Goal: Information Seeking & Learning: Find specific fact

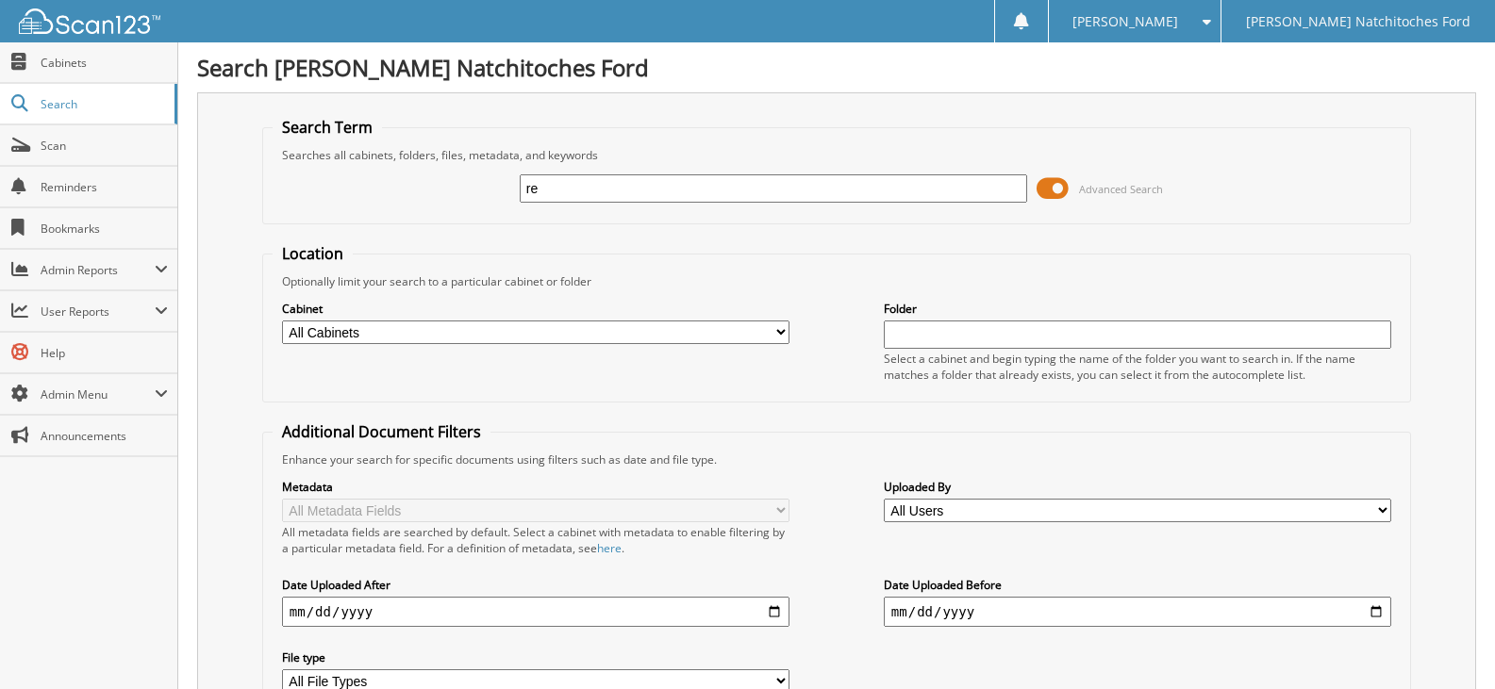
type input "r"
type input "RED RIVER BANK - 0825"
click at [665, 189] on input "RED RIVER BANK - 0825" at bounding box center [773, 188] width 507 height 28
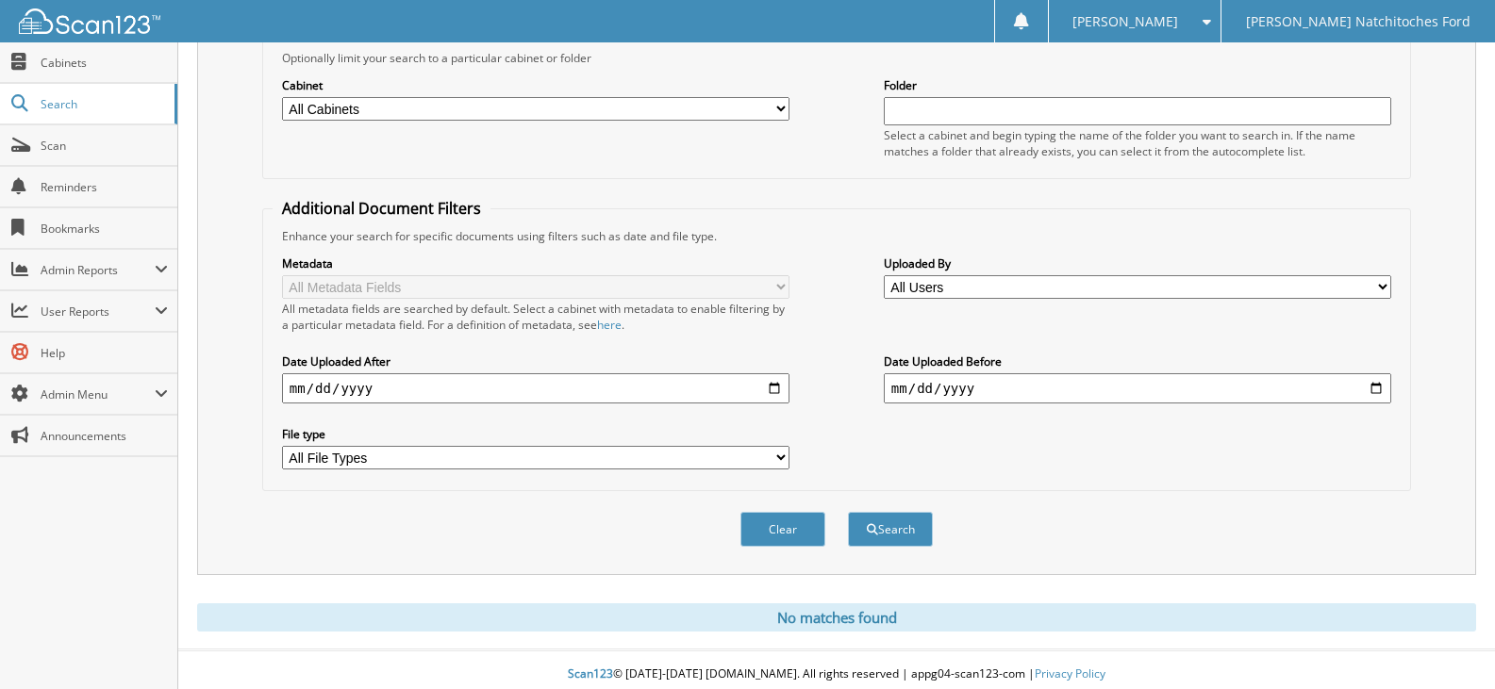
scroll to position [233, 0]
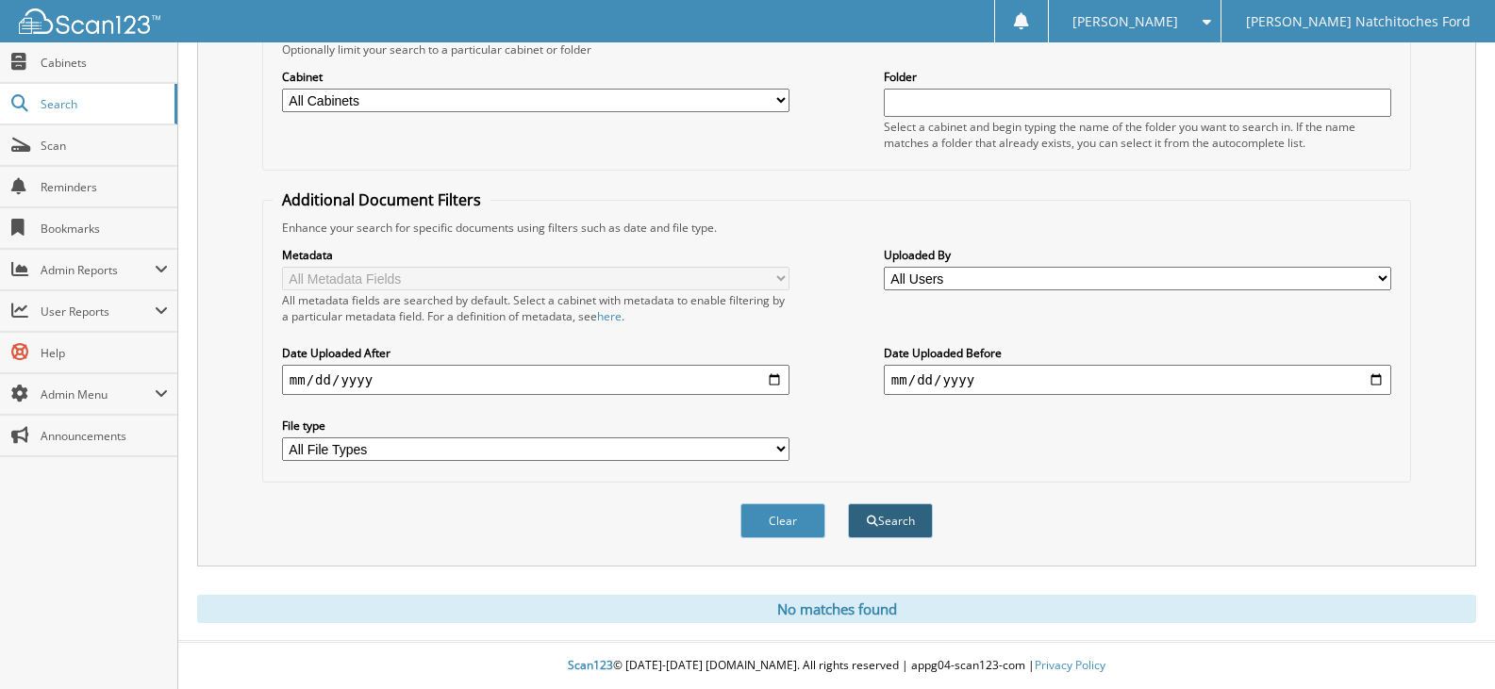
type input "RED RIVER BANK - 08/25"
click at [868, 516] on span "submit" at bounding box center [872, 521] width 11 height 11
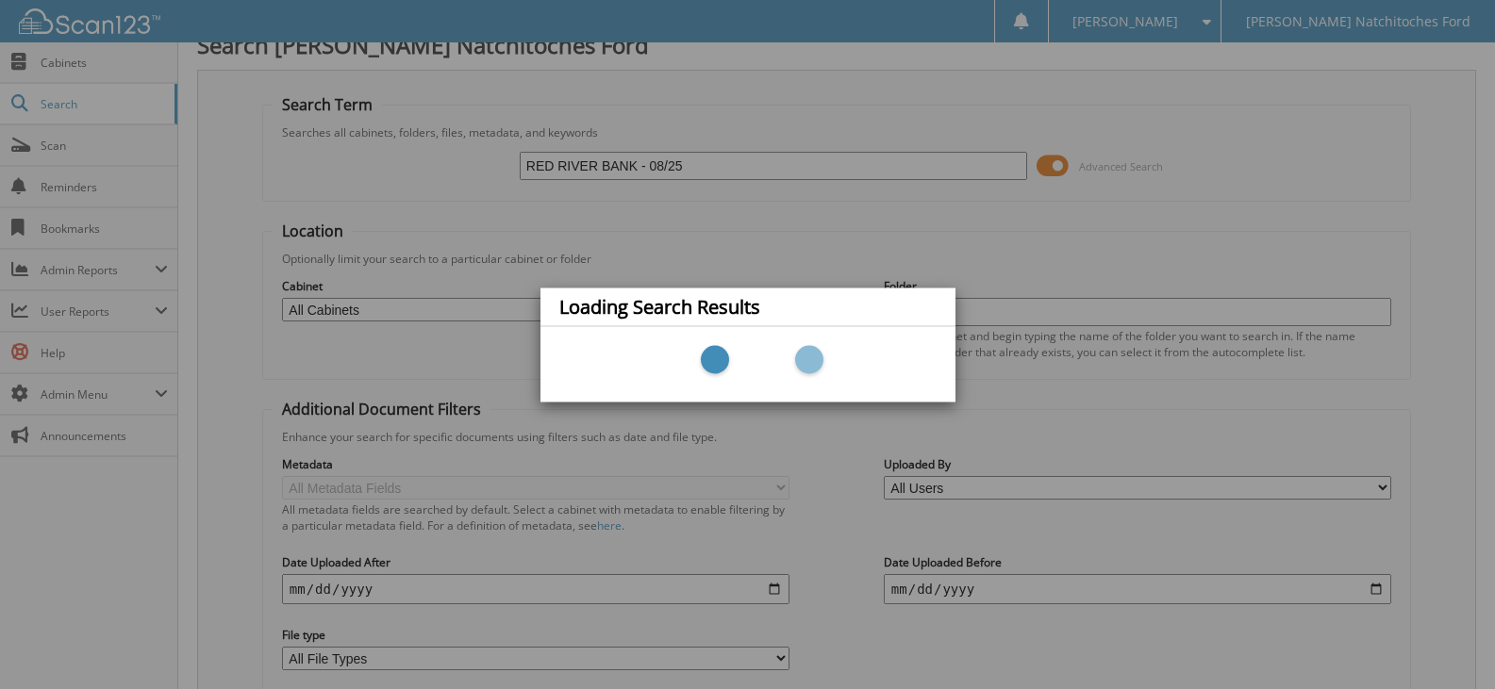
scroll to position [0, 0]
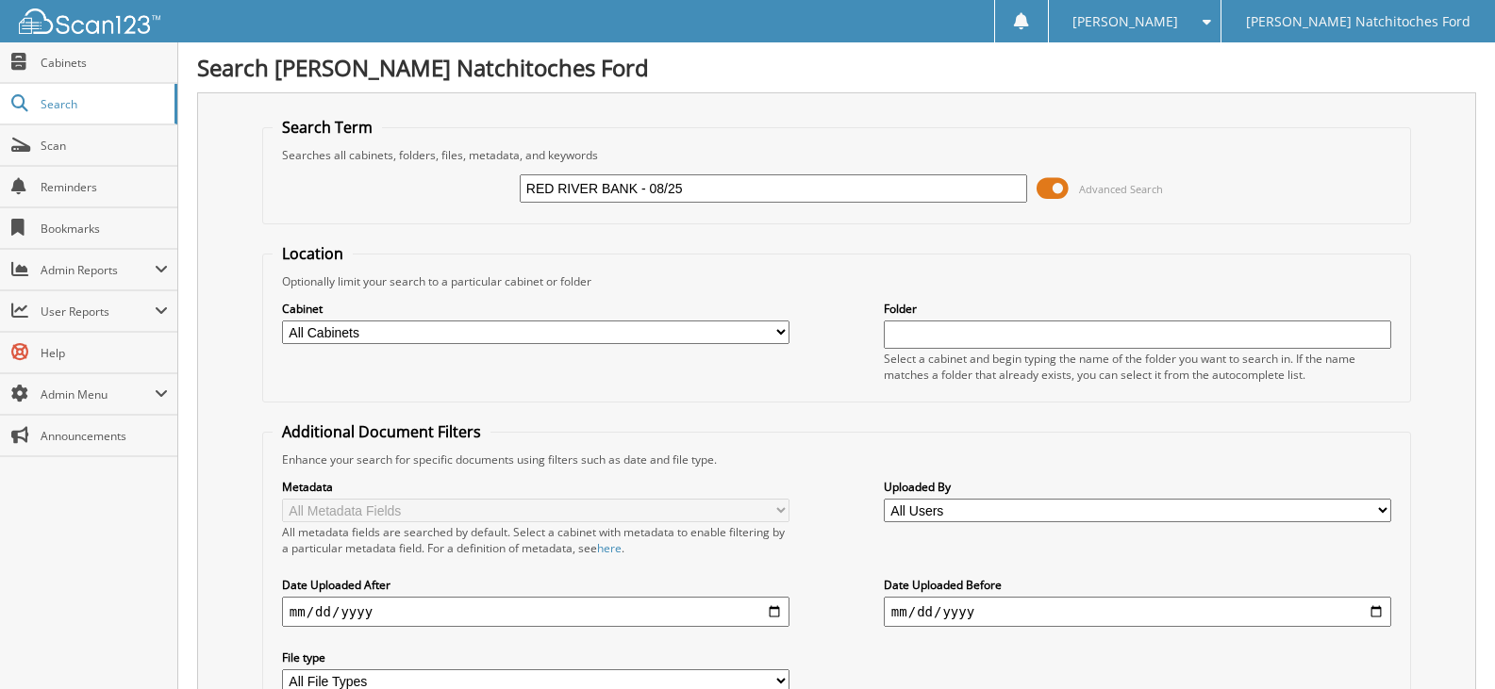
click at [777, 329] on select "All Cabinets ACCOUNTS PAYABLE ACCOUNTS PAYABLE JG ACCOUNTS RECEIVABLE ACTIVE EM…" at bounding box center [535, 333] width 507 height 24
select select "4577"
click at [282, 321] on select "All Cabinets ACCOUNTS PAYABLE ACCOUNTS PAYABLE JG ACCOUNTS RECEIVABLE ACTIVE EM…" at bounding box center [535, 333] width 507 height 24
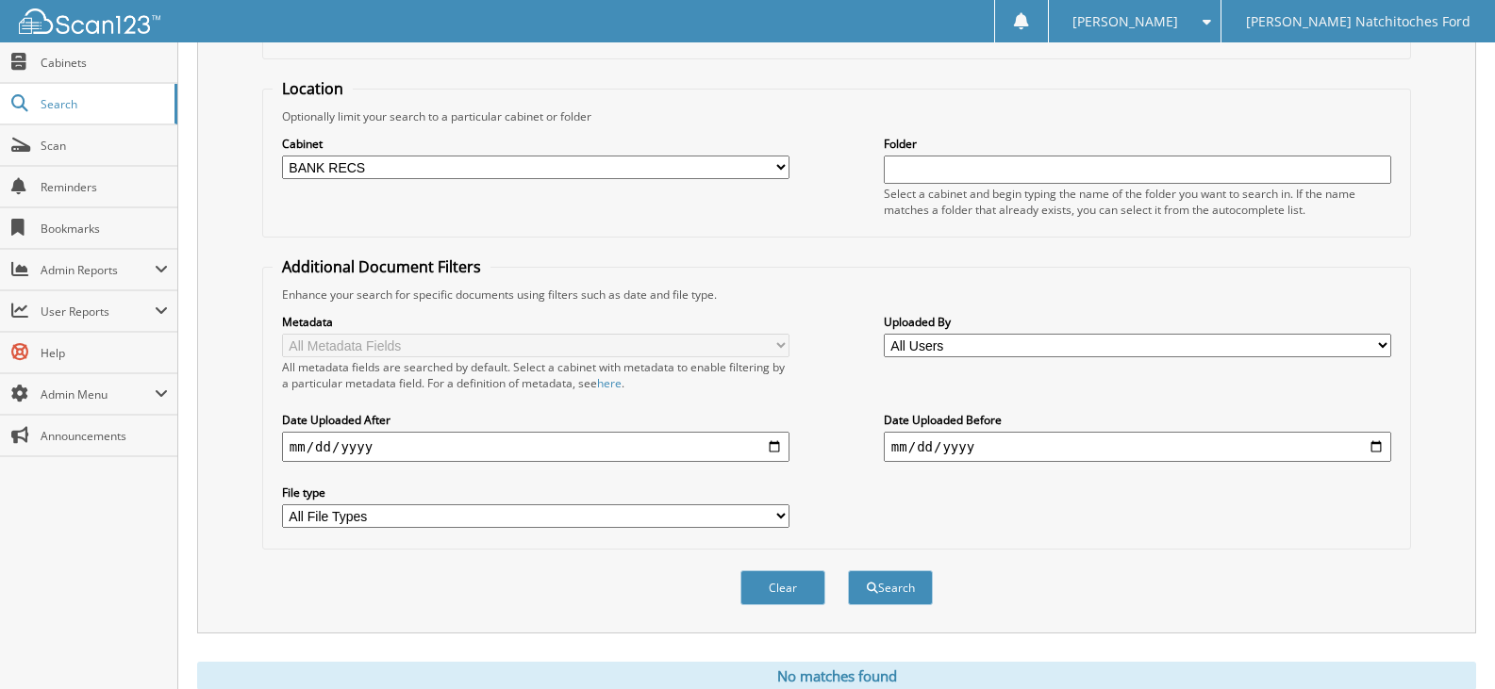
scroll to position [189, 0]
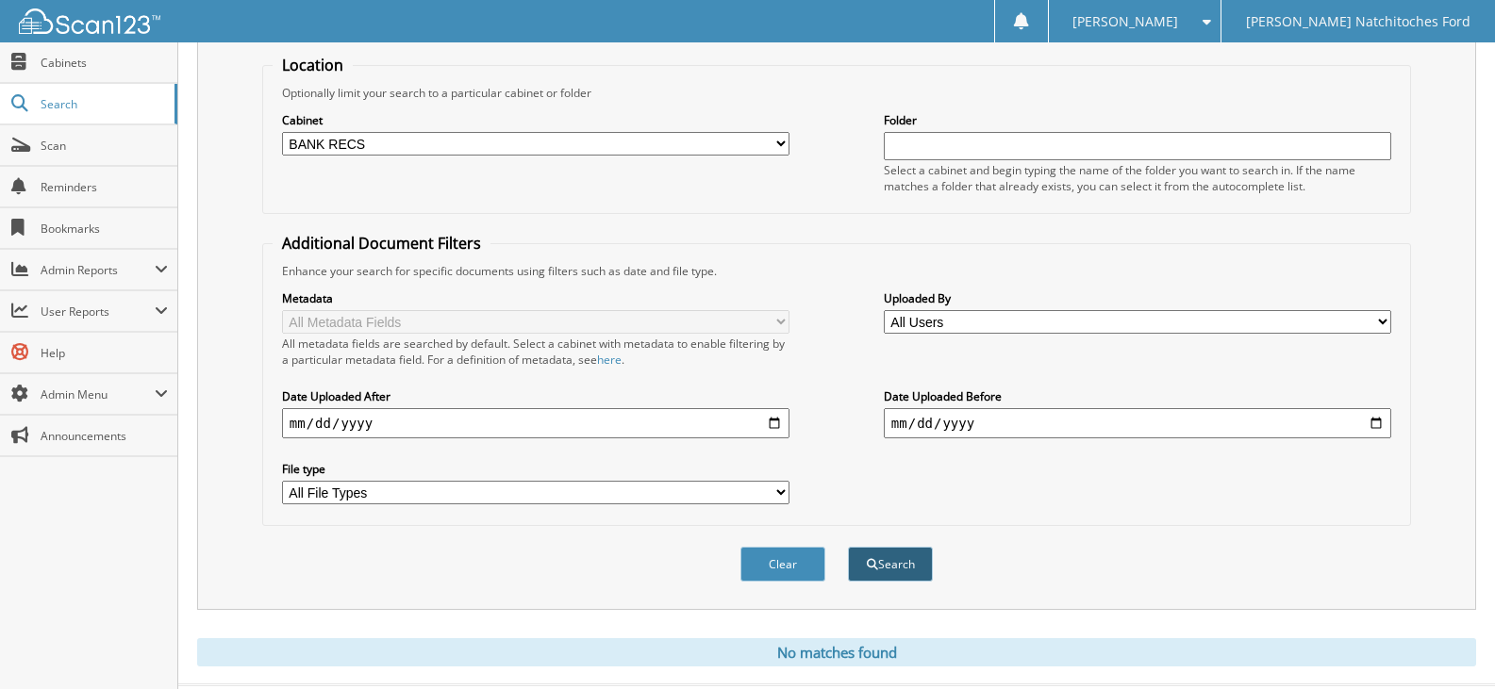
click at [898, 564] on button "Search" at bounding box center [890, 564] width 85 height 35
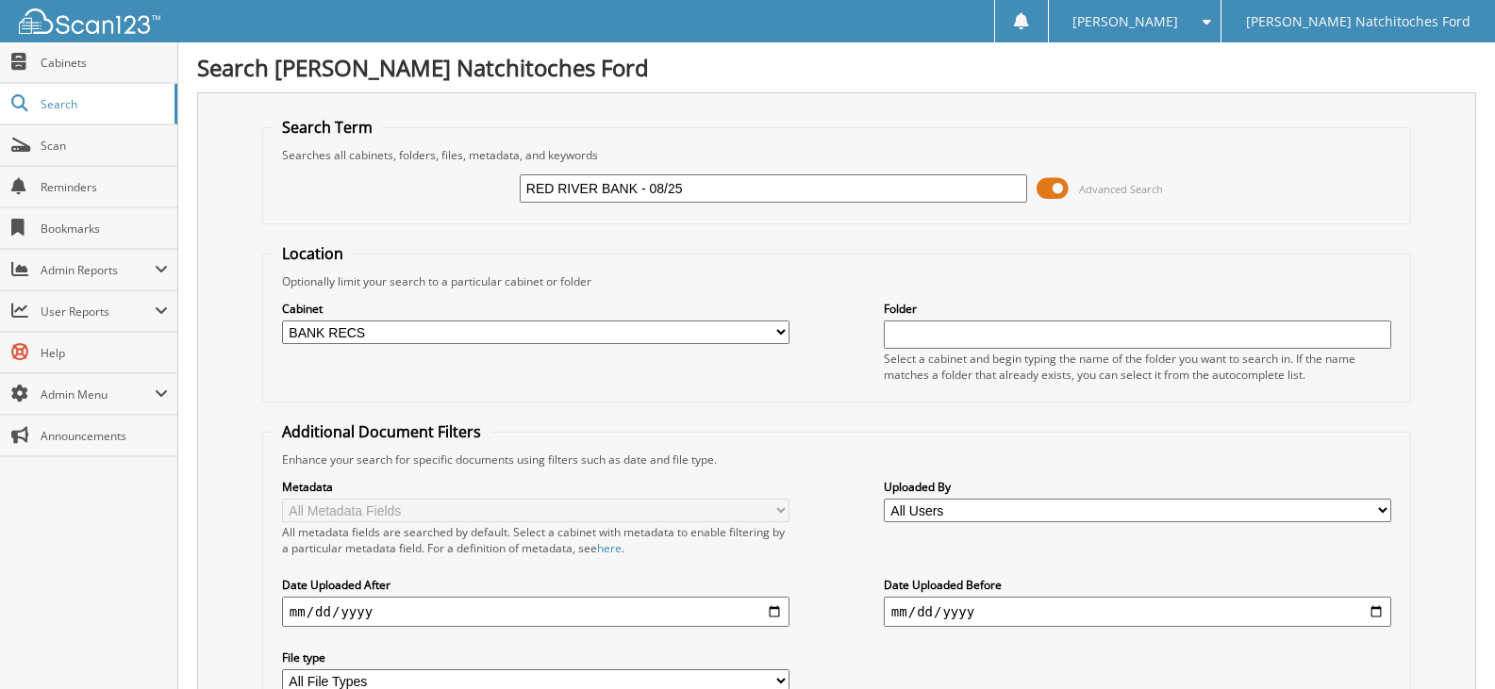
drag, startPoint x: 692, startPoint y: 180, endPoint x: 697, endPoint y: 211, distance: 31.5
click at [665, 185] on input "RED RIVER BANK - 08/25" at bounding box center [773, 188] width 507 height 28
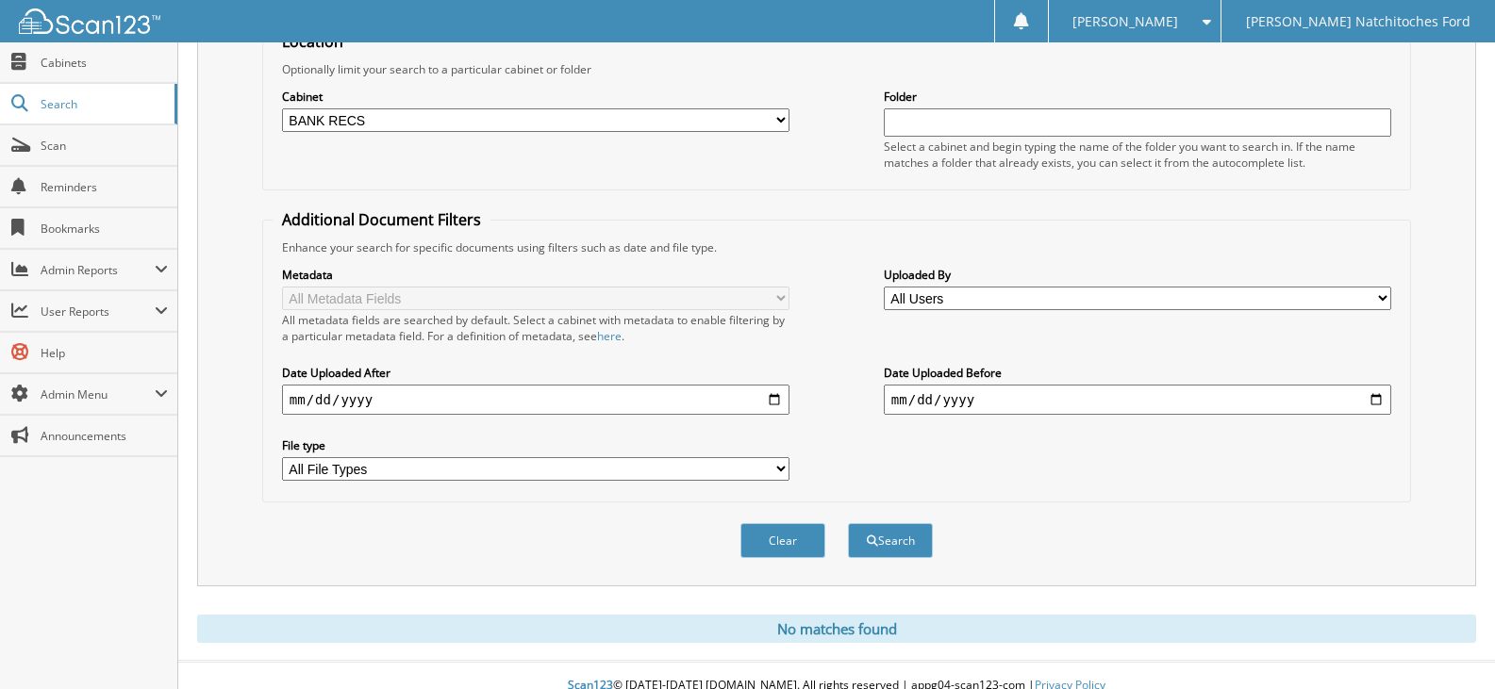
scroll to position [233, 0]
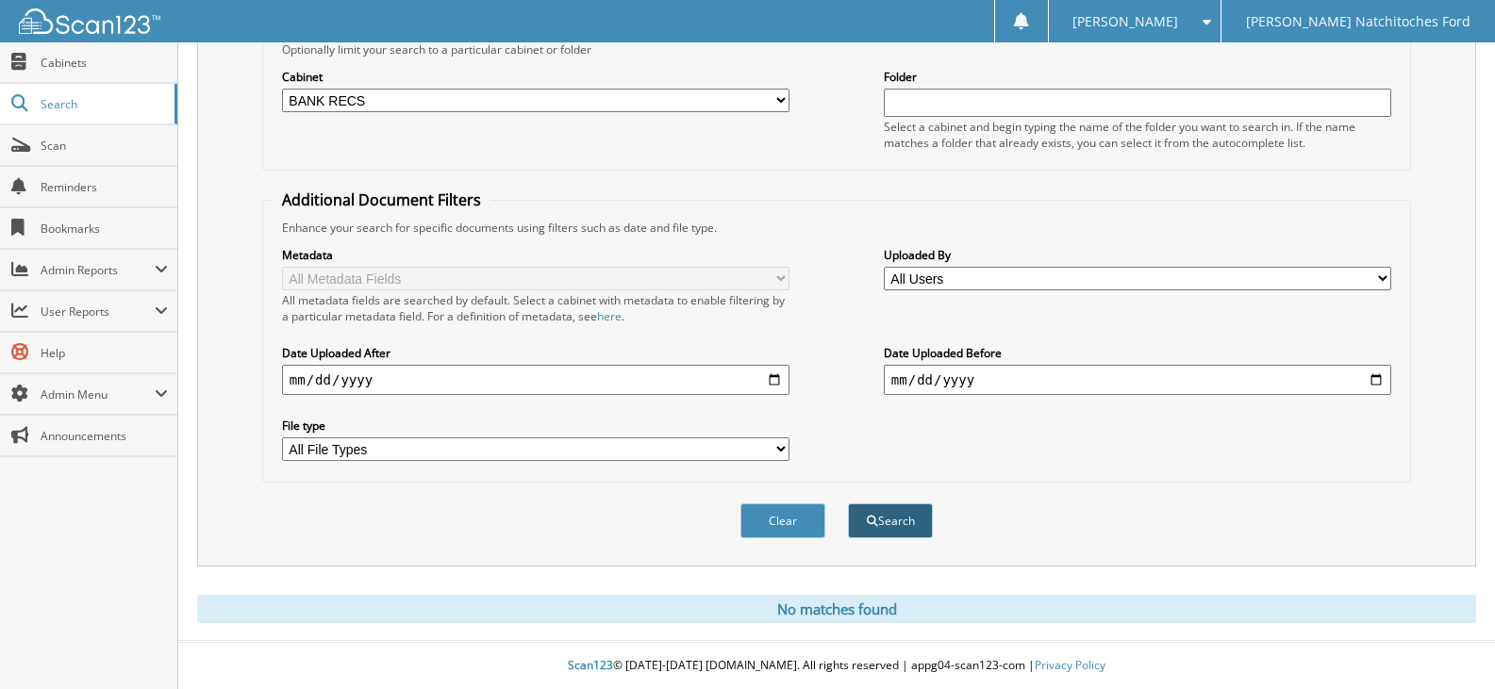
type input "RED RIVER BANK - 0825"
click at [898, 518] on button "Search" at bounding box center [890, 521] width 85 height 35
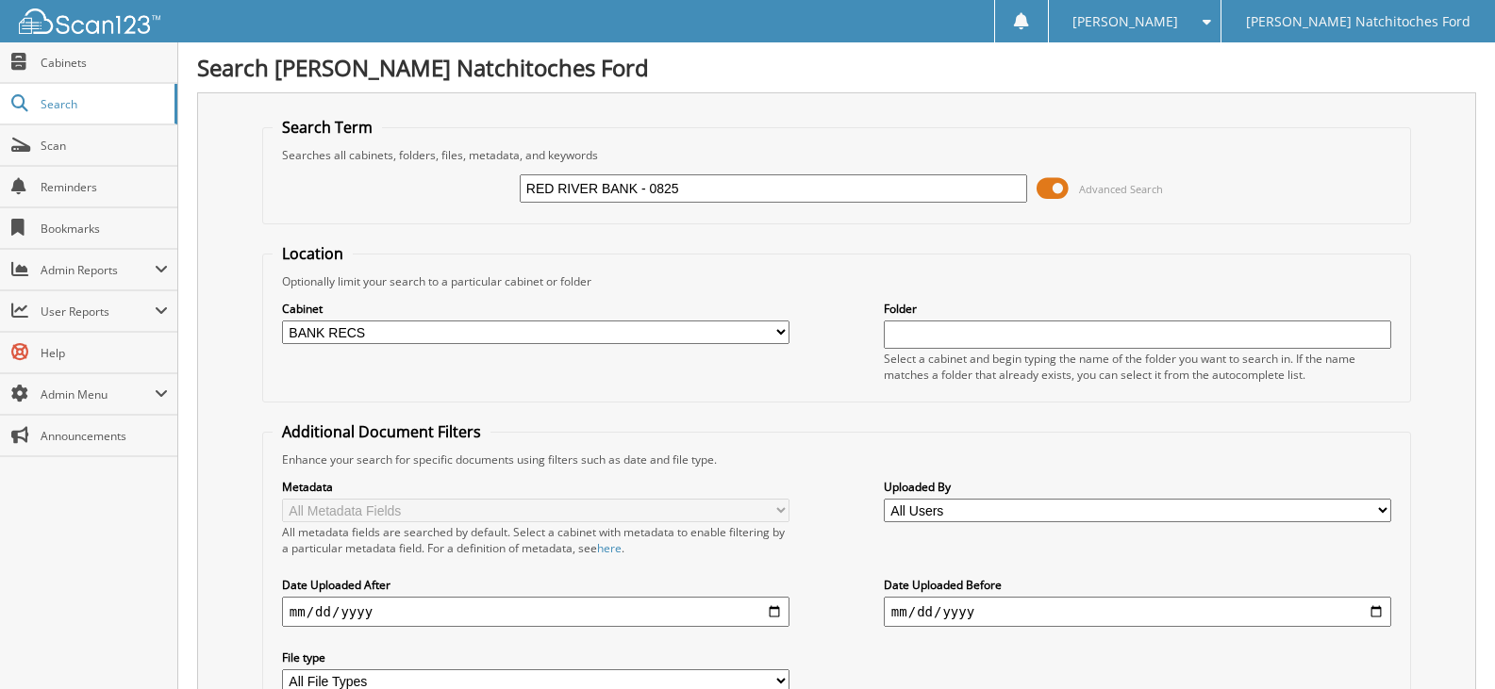
drag, startPoint x: 678, startPoint y: 188, endPoint x: 639, endPoint y: 183, distance: 38.9
click at [639, 183] on input "RED RIVER BANK - 0825" at bounding box center [773, 188] width 507 height 28
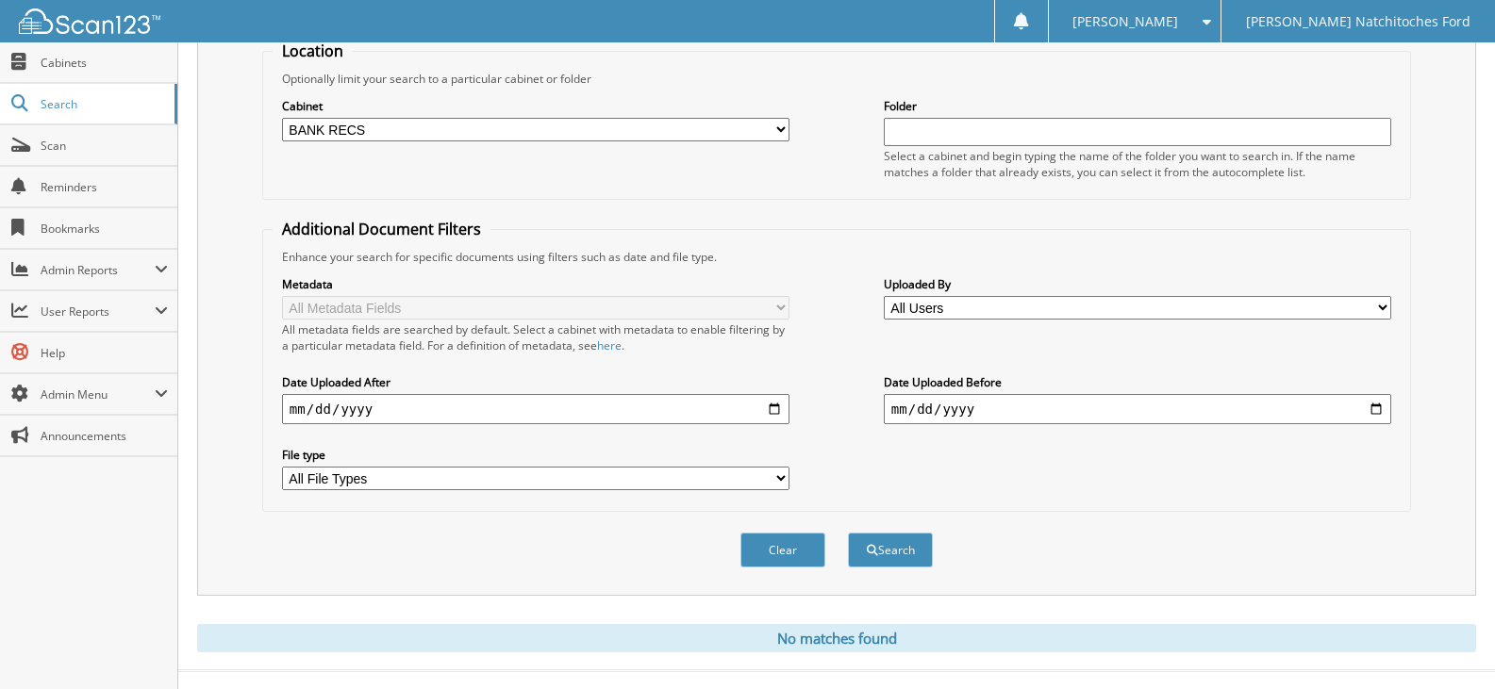
scroll to position [233, 0]
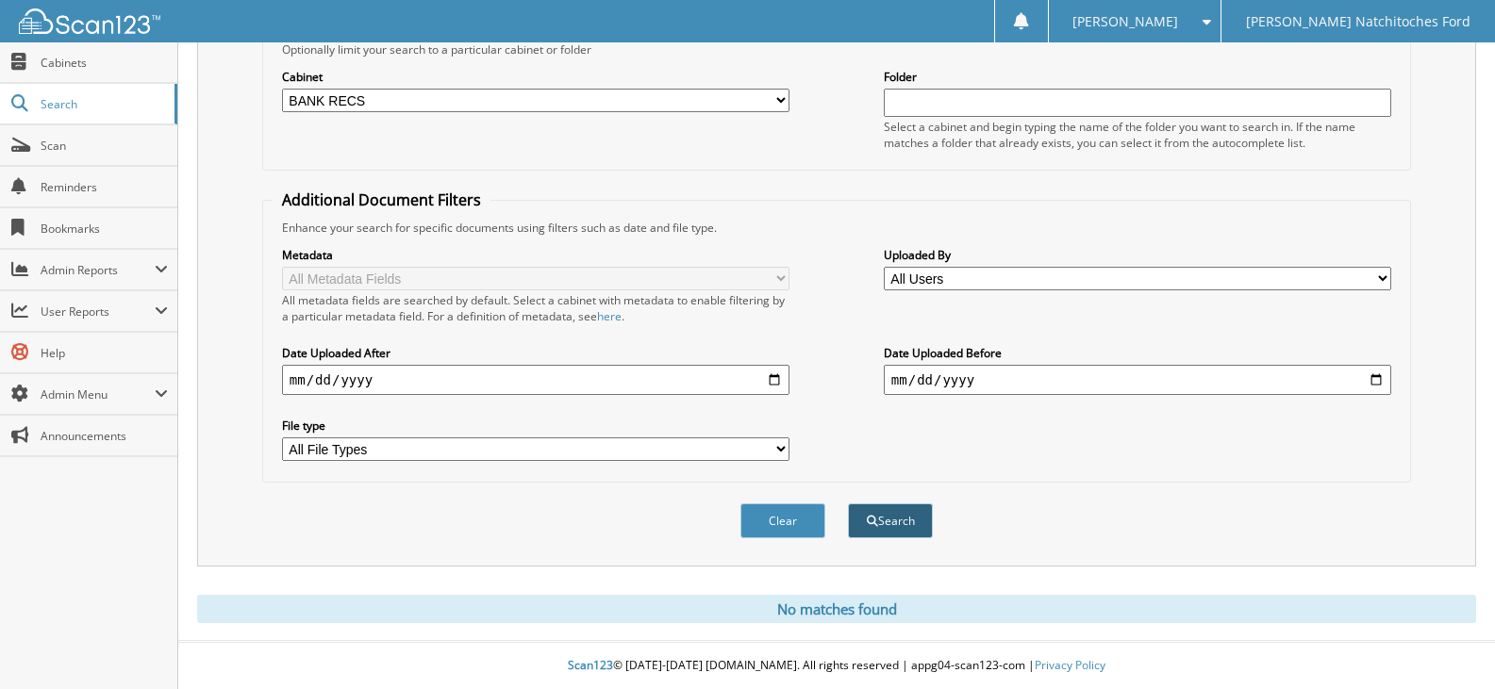
type input "RED RIVER BANK"
click at [873, 516] on span "submit" at bounding box center [872, 521] width 11 height 11
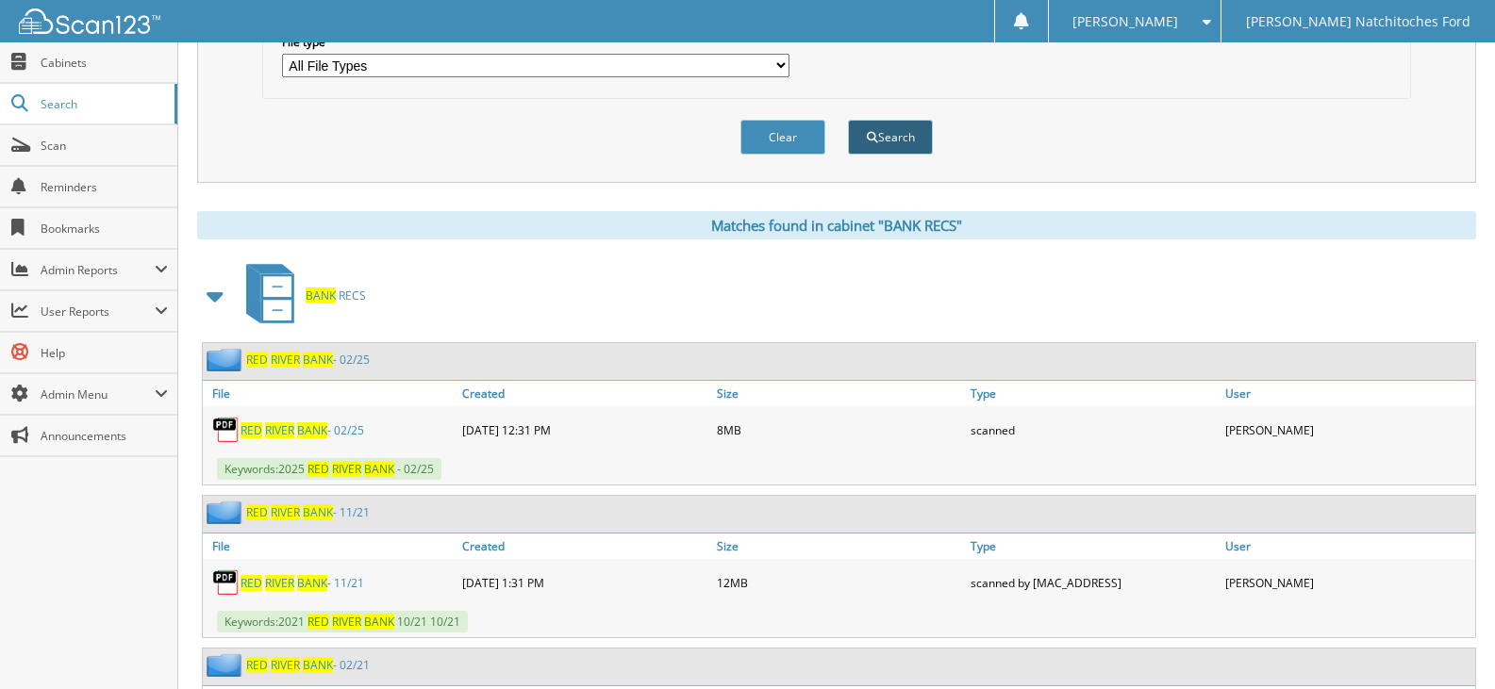
scroll to position [566, 0]
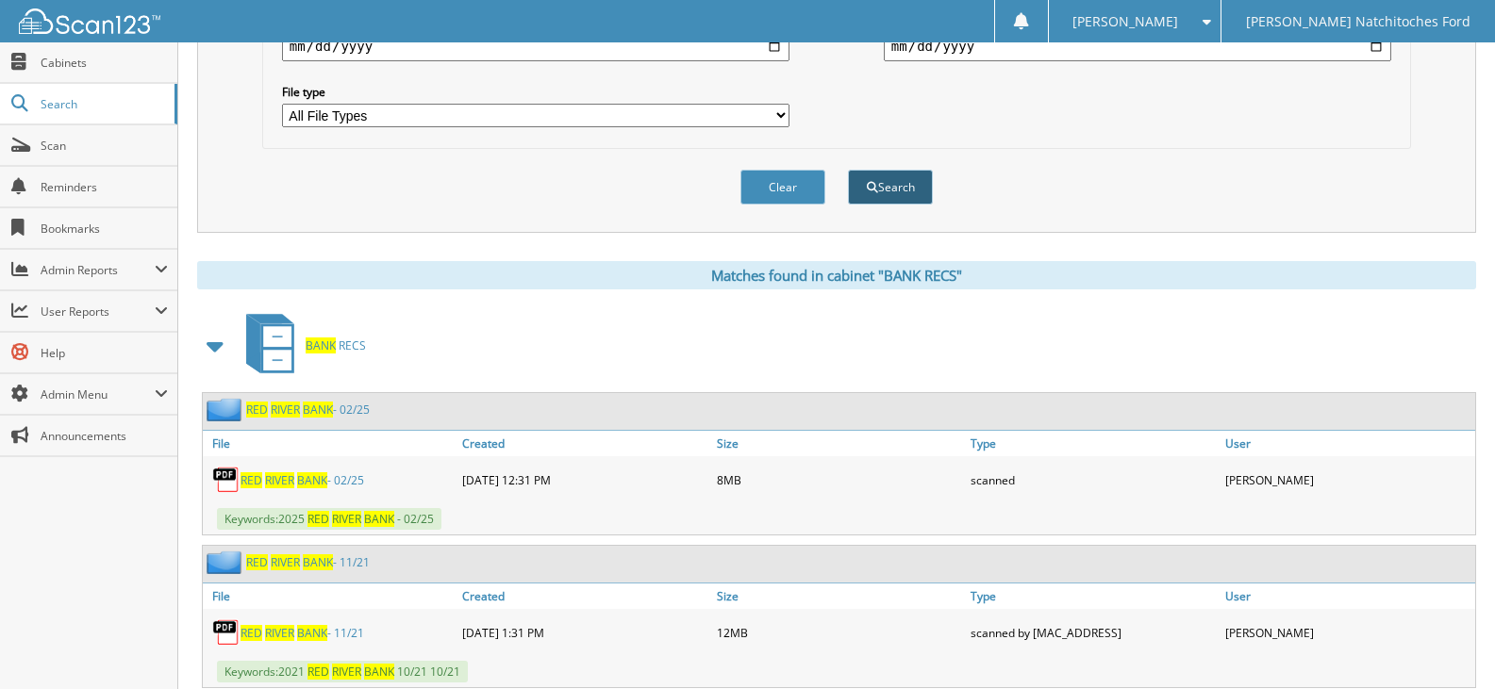
type input "2025 RED RIVER BANK"
click at [906, 189] on button "Search" at bounding box center [890, 187] width 85 height 35
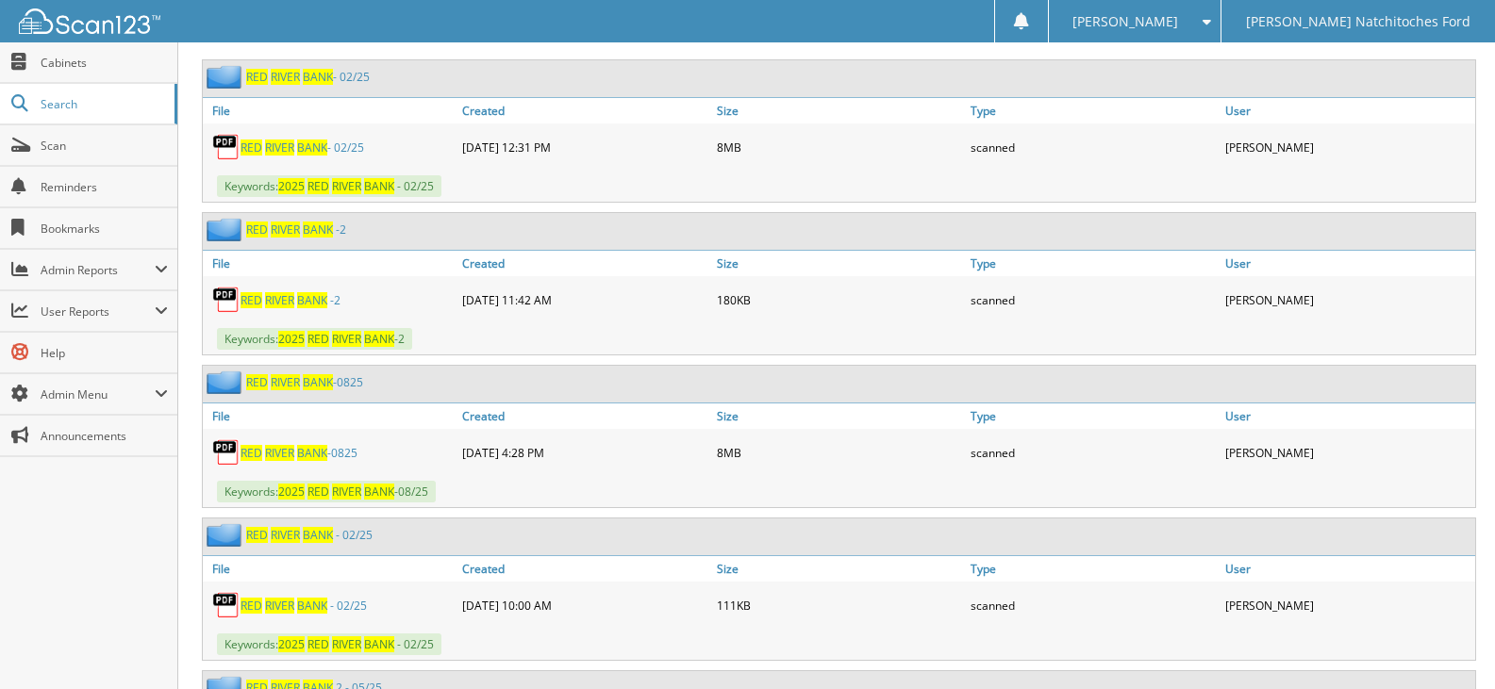
scroll to position [943, 0]
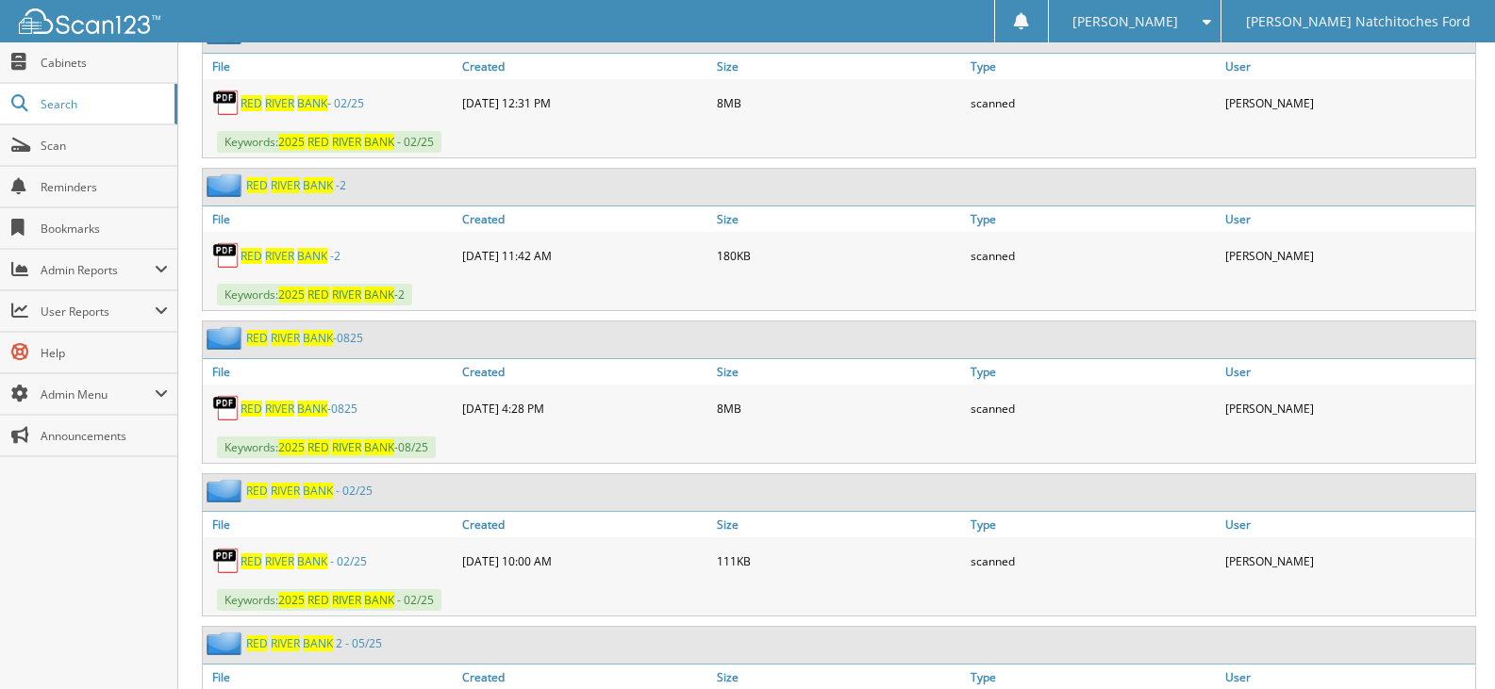
click at [324, 408] on span "B A N K" at bounding box center [312, 409] width 30 height 16
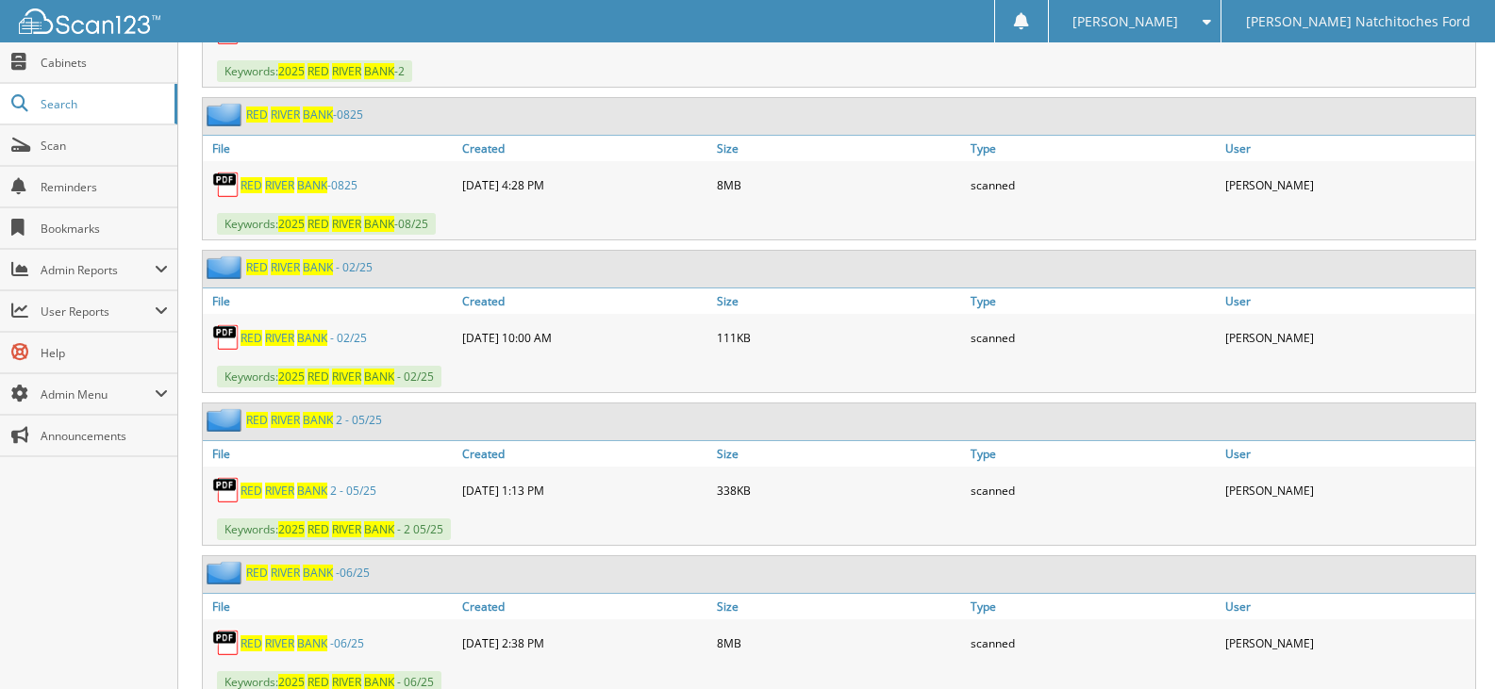
scroll to position [1226, 0]
